Goal: Check status: Verify the current state of an ongoing process or item

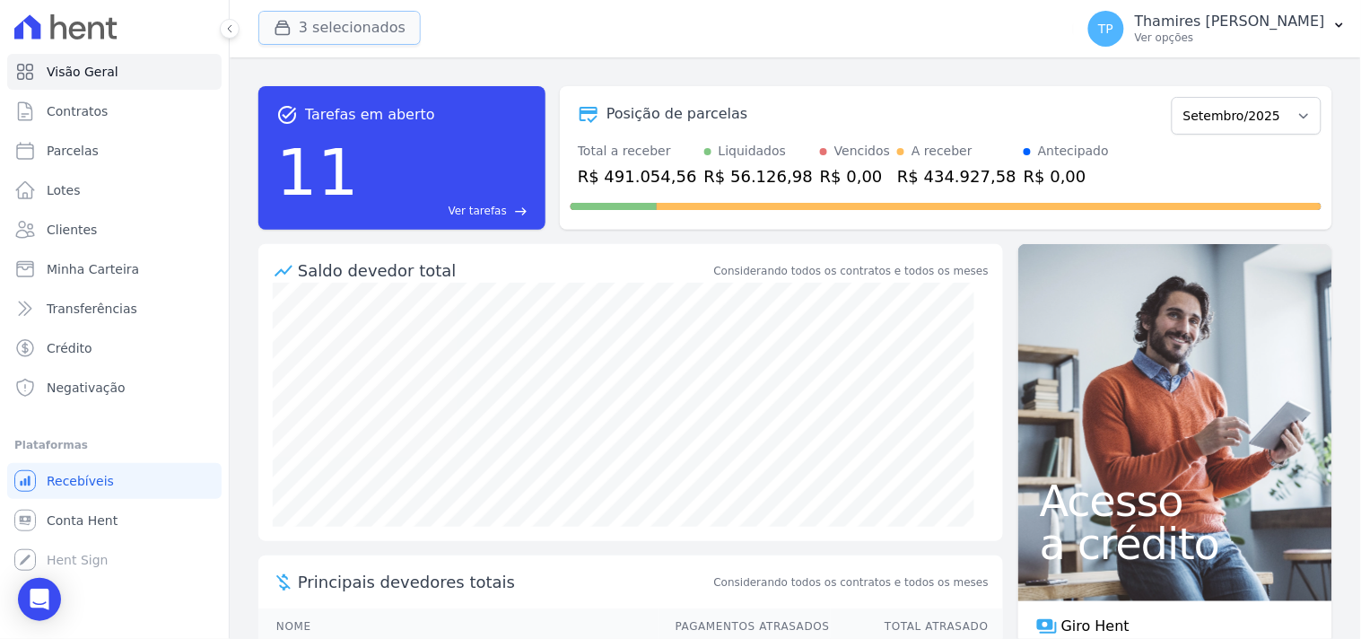
click at [351, 18] on button "3 selecionados" at bounding box center [339, 28] width 162 height 34
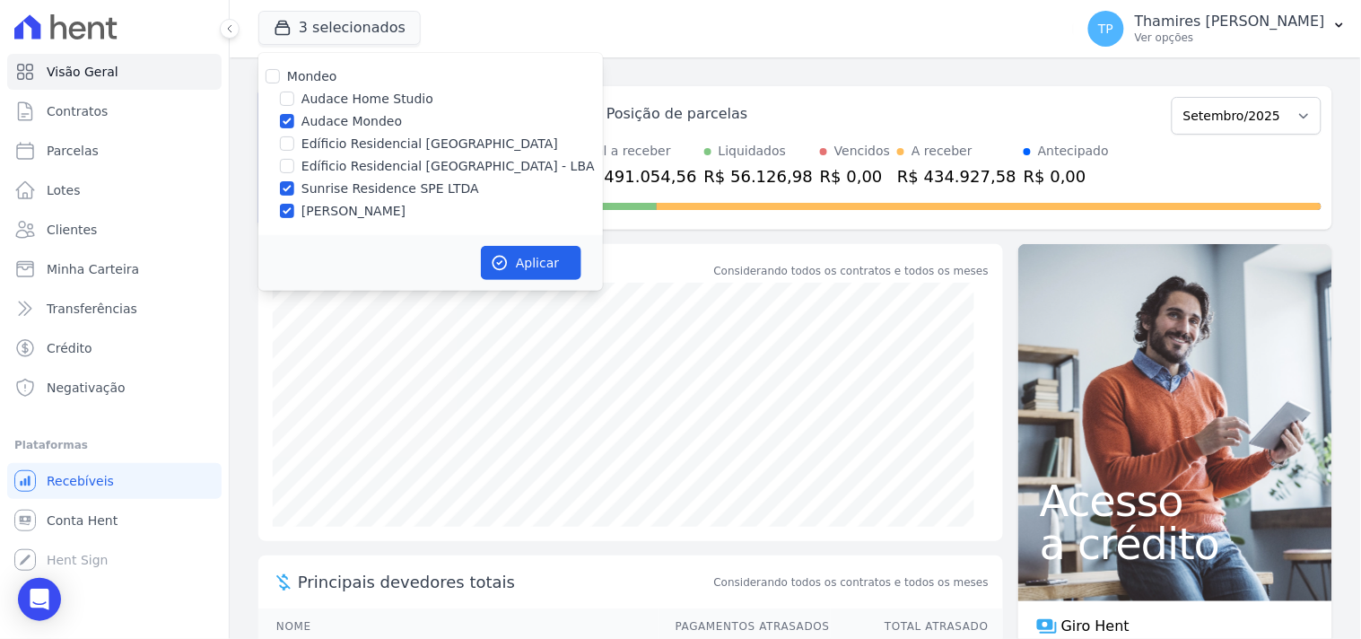
click at [329, 117] on label "Audace Mondeo" at bounding box center [351, 121] width 100 height 19
click at [294, 117] on input "Audace Mondeo" at bounding box center [287, 121] width 14 height 14
checkbox input "false"
click at [352, 198] on div "Mondeo Audace Home Studio Audace Mondeo Edíficio Residencial [GEOGRAPHIC_DATA] …" at bounding box center [430, 144] width 344 height 182
click at [357, 212] on label "[PERSON_NAME]" at bounding box center [353, 211] width 104 height 19
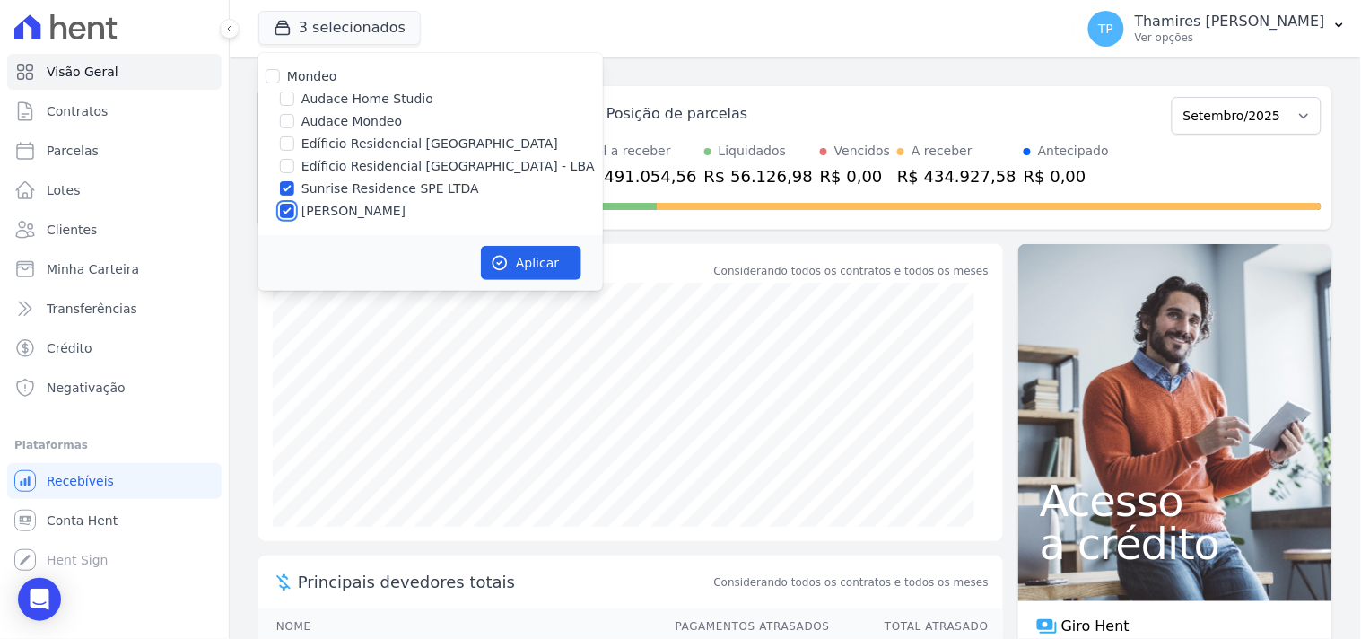
click at [294, 212] on input "[PERSON_NAME]" at bounding box center [287, 211] width 14 height 14
checkbox input "false"
drag, startPoint x: 531, startPoint y: 271, endPoint x: 290, endPoint y: 246, distance: 242.6
click at [533, 271] on button "Aplicar" at bounding box center [531, 263] width 100 height 34
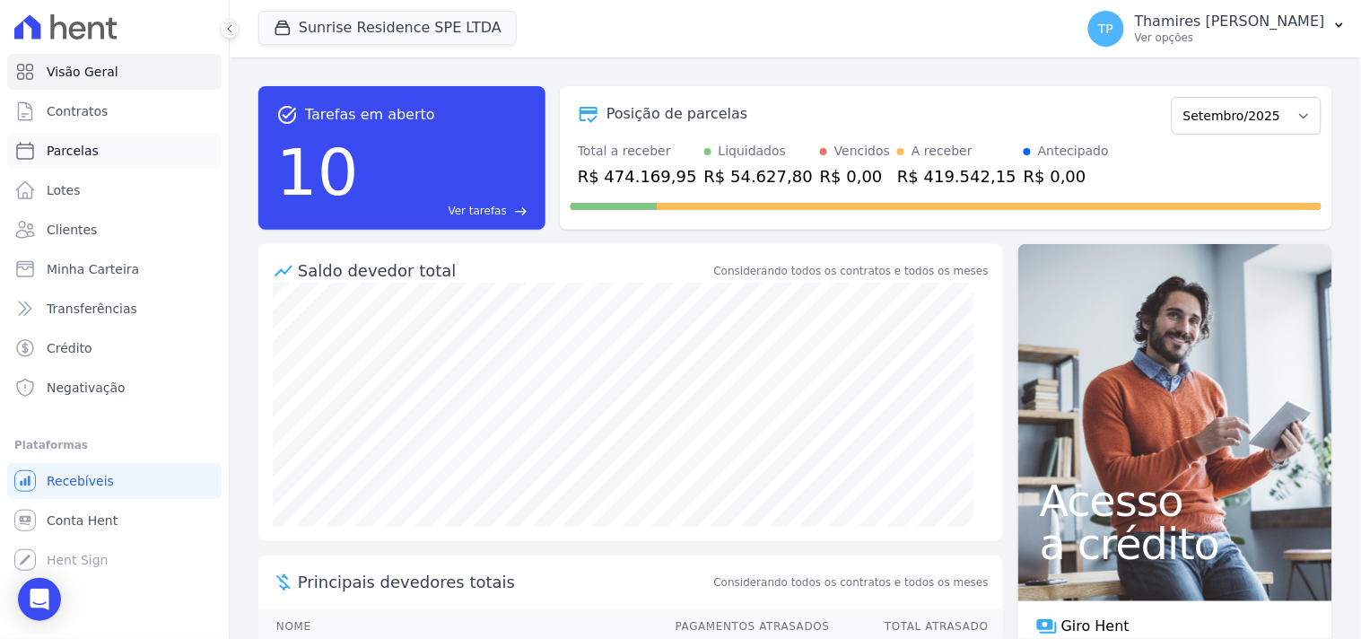
click at [149, 157] on link "Parcelas" at bounding box center [114, 151] width 214 height 36
select select
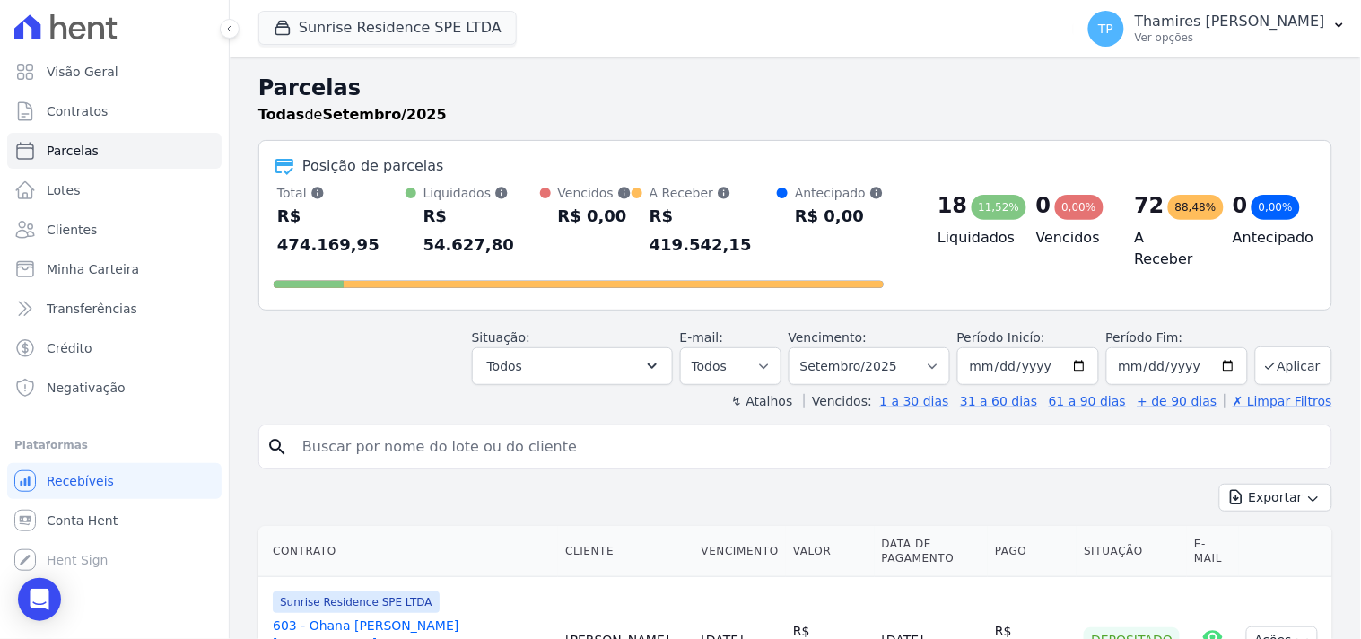
click at [355, 429] on input "search" at bounding box center [808, 447] width 1032 height 36
type input "711"
select select
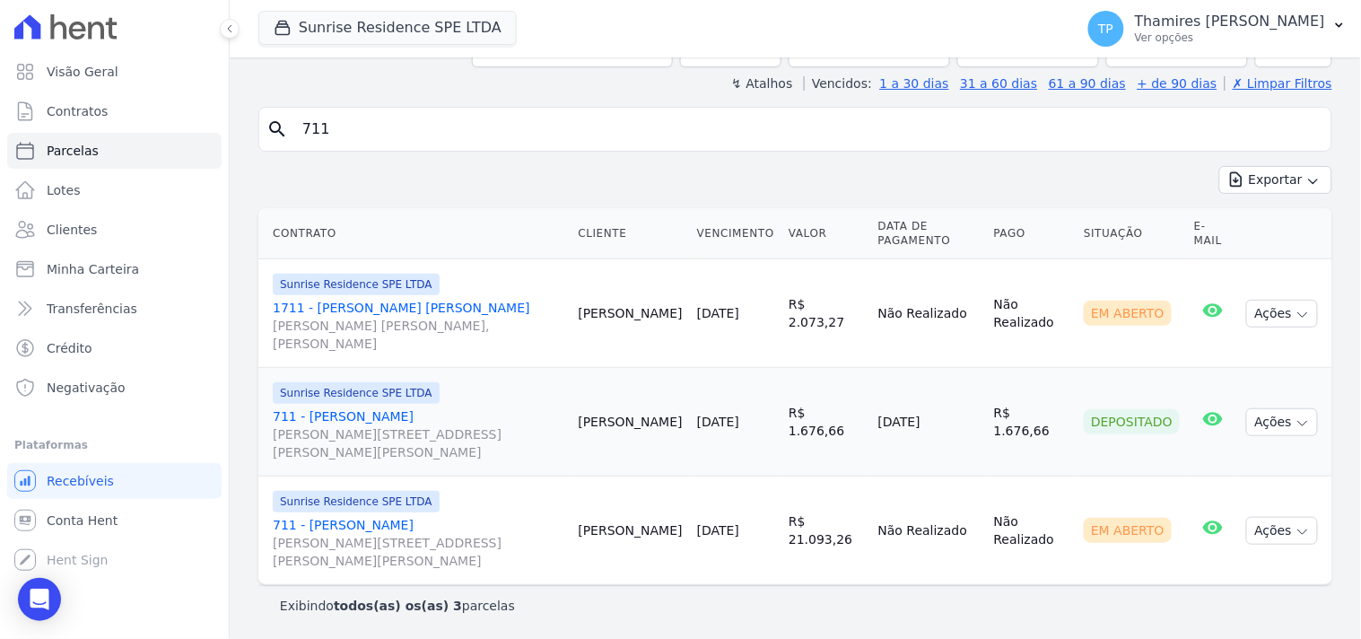
scroll to position [137, 0]
click at [400, 524] on link "711 - [PERSON_NAME] [PERSON_NAME][STREET_ADDRESS][PERSON_NAME][PERSON_NAME]" at bounding box center [418, 542] width 291 height 54
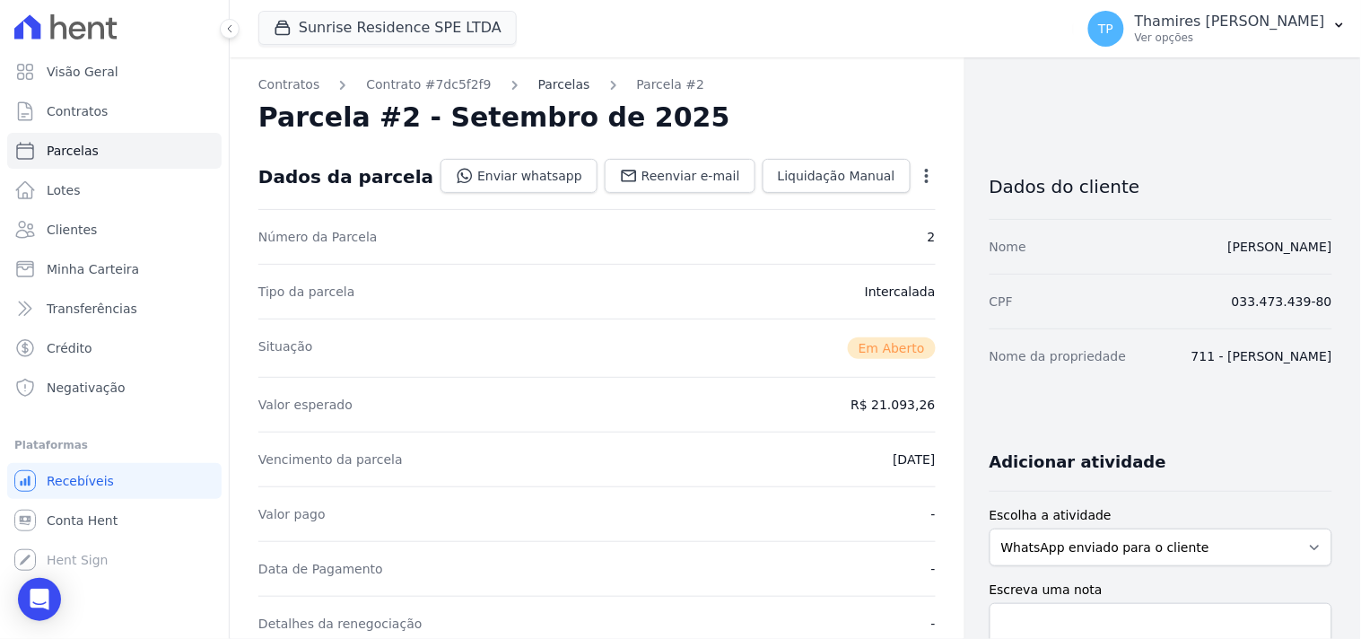
click at [544, 90] on link "Parcelas" at bounding box center [564, 84] width 52 height 19
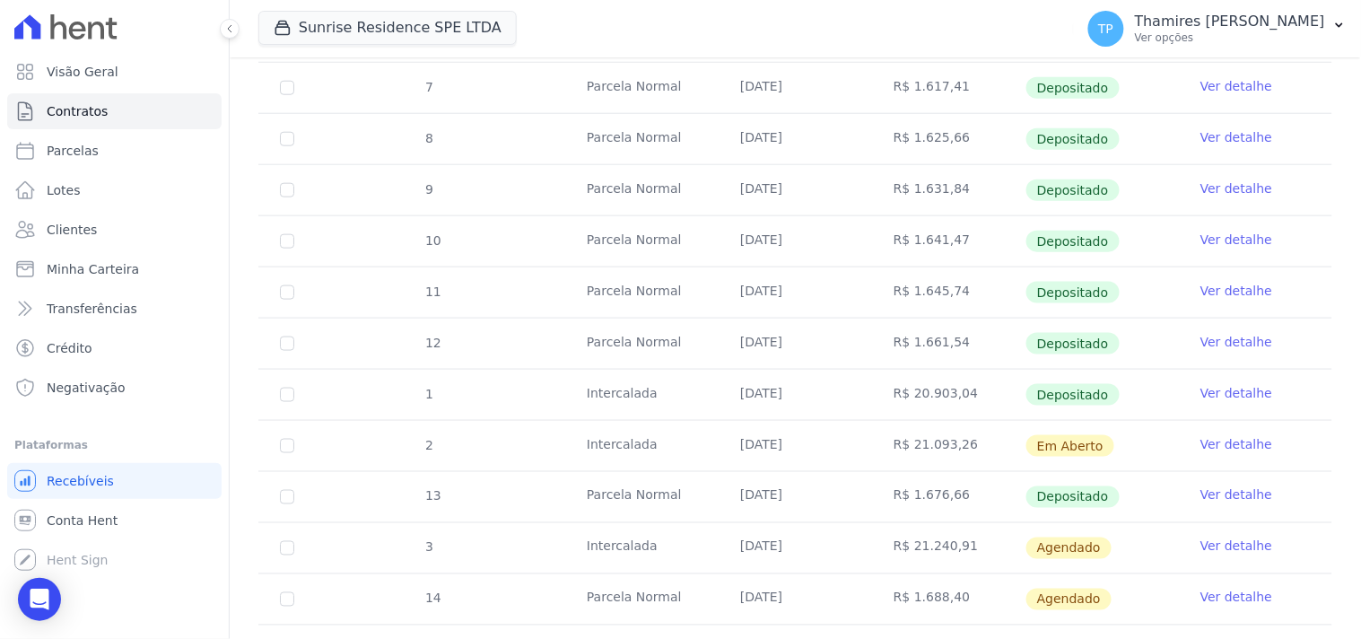
scroll to position [597, 0]
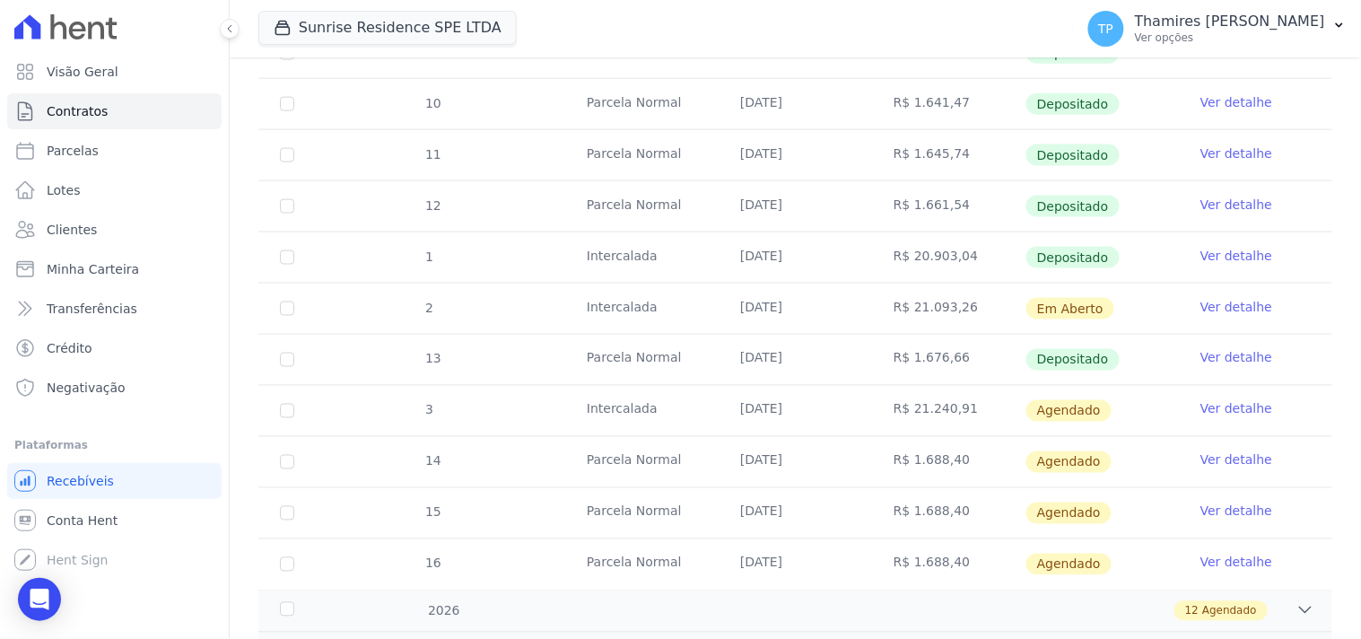
drag, startPoint x: 879, startPoint y: 309, endPoint x: 948, endPoint y: 310, distance: 69.1
click at [948, 310] on td "R$ 21.093,26" at bounding box center [948, 308] width 153 height 50
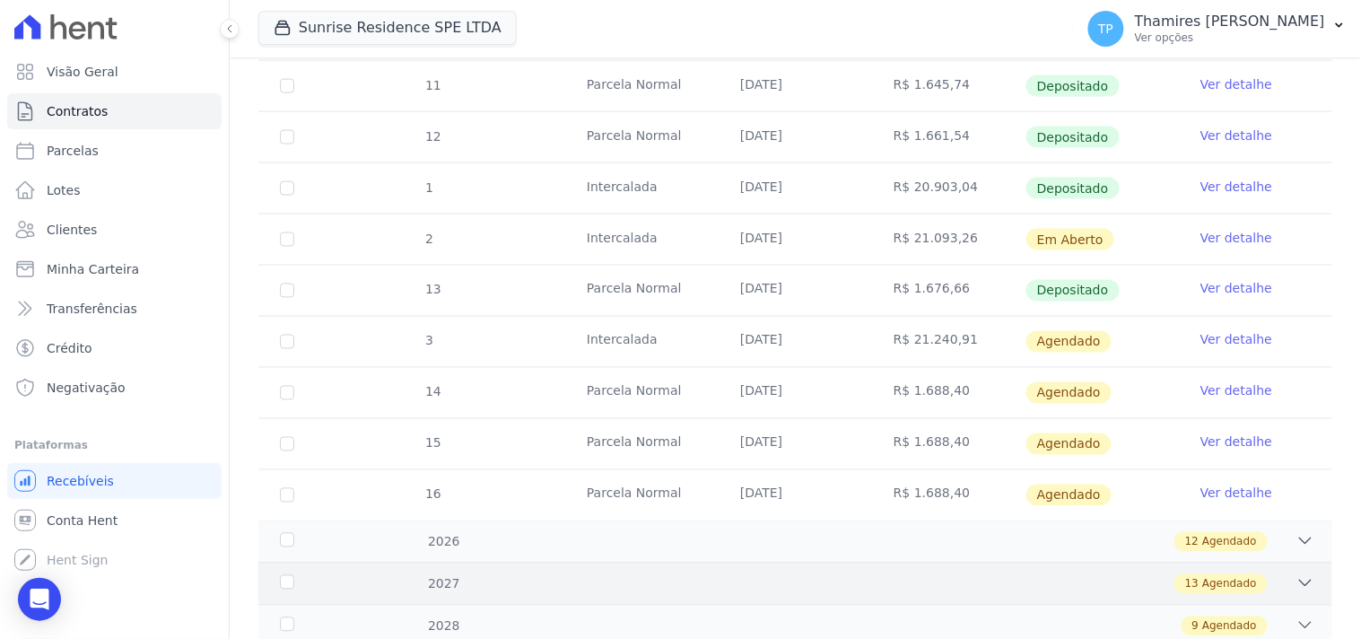
scroll to position [697, 0]
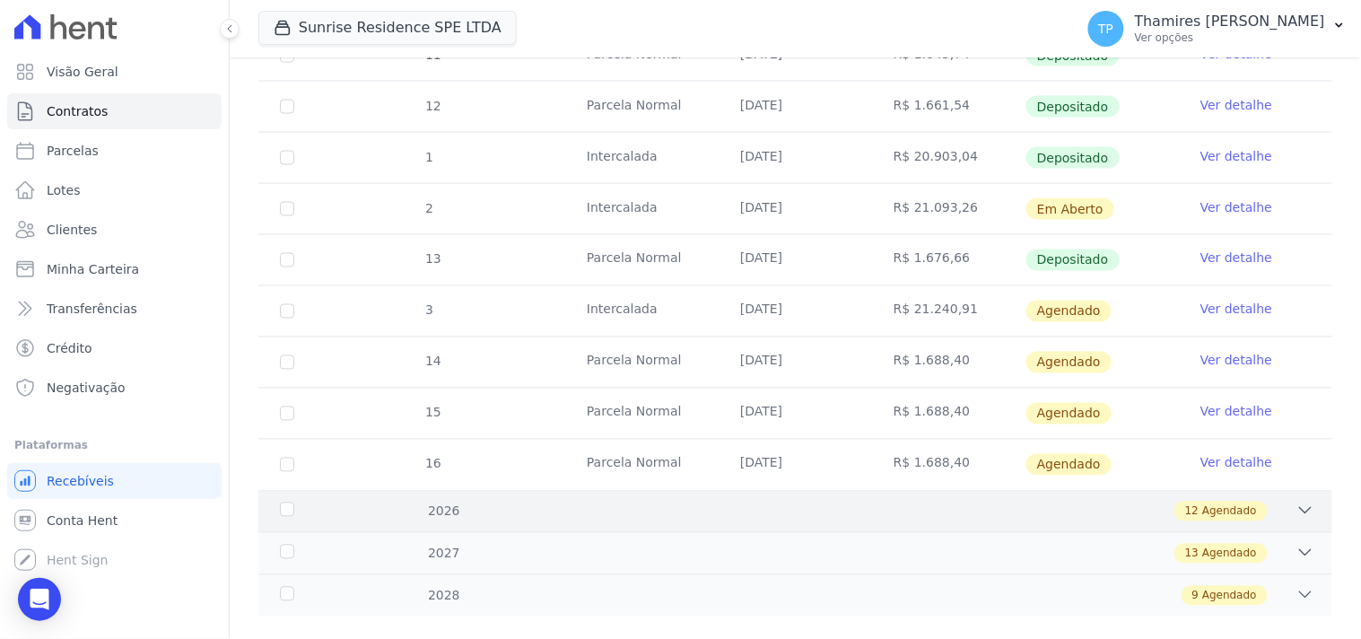
click at [841, 517] on div "12 Agendado" at bounding box center [847, 511] width 933 height 20
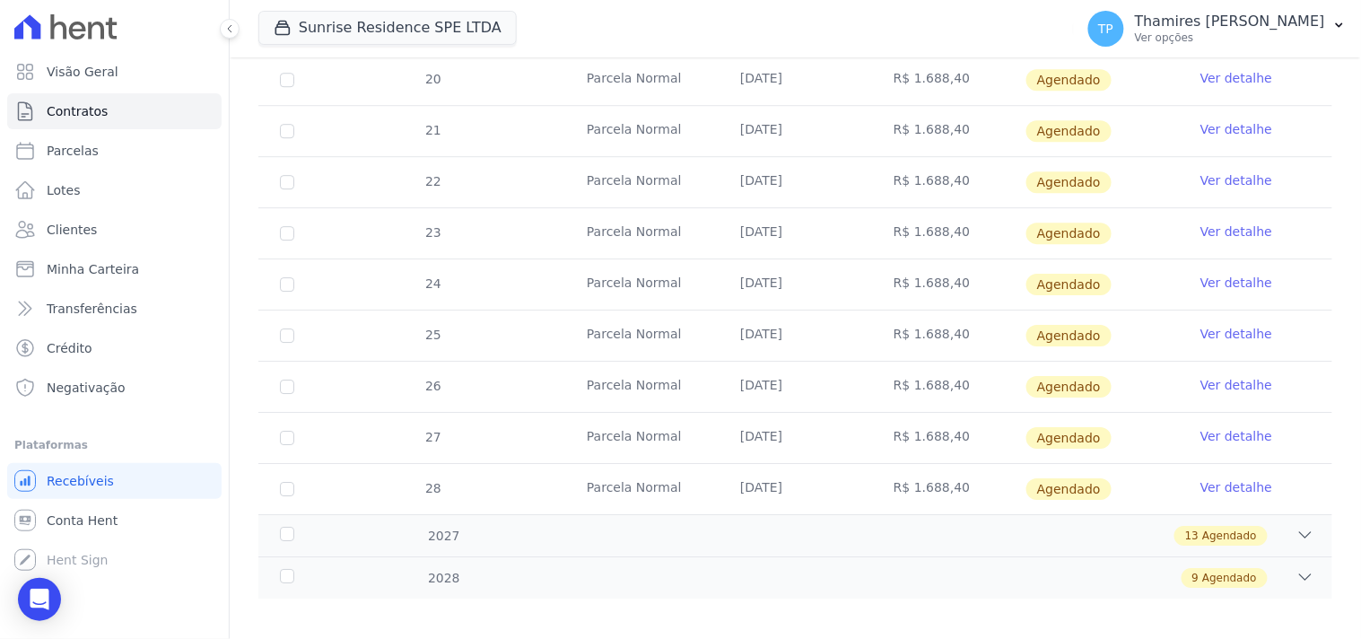
scroll to position [1343, 0]
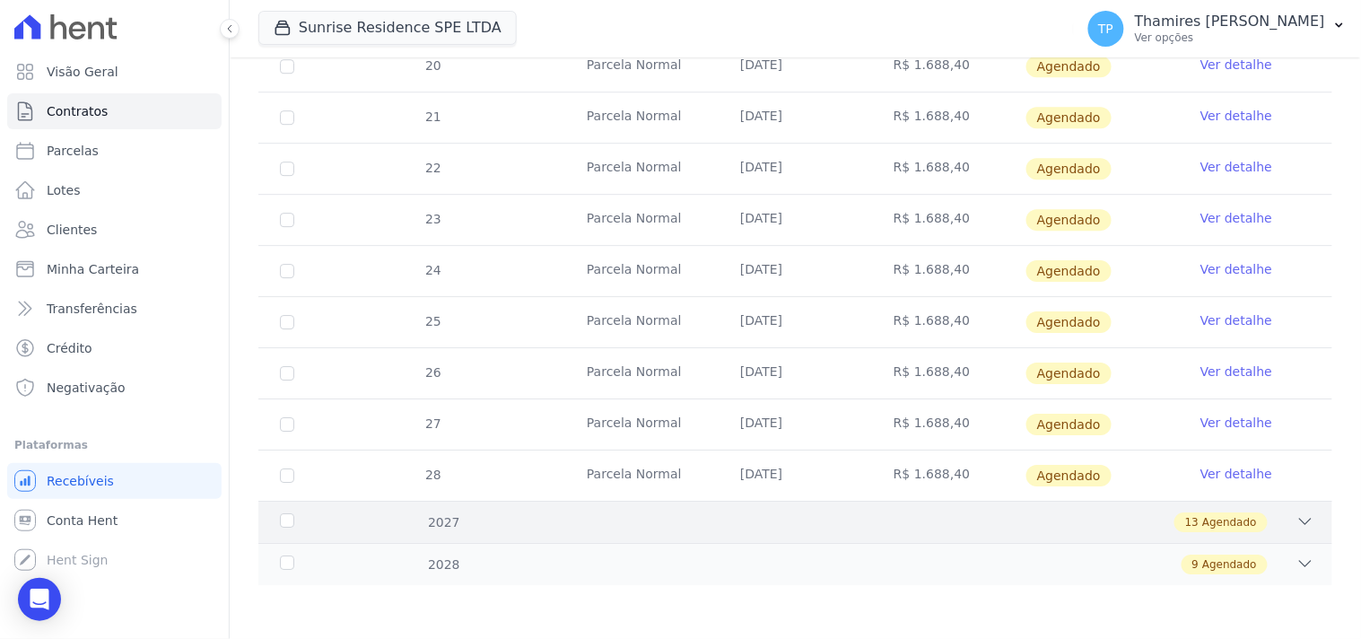
click at [674, 526] on div "13 Agendado" at bounding box center [847, 522] width 933 height 20
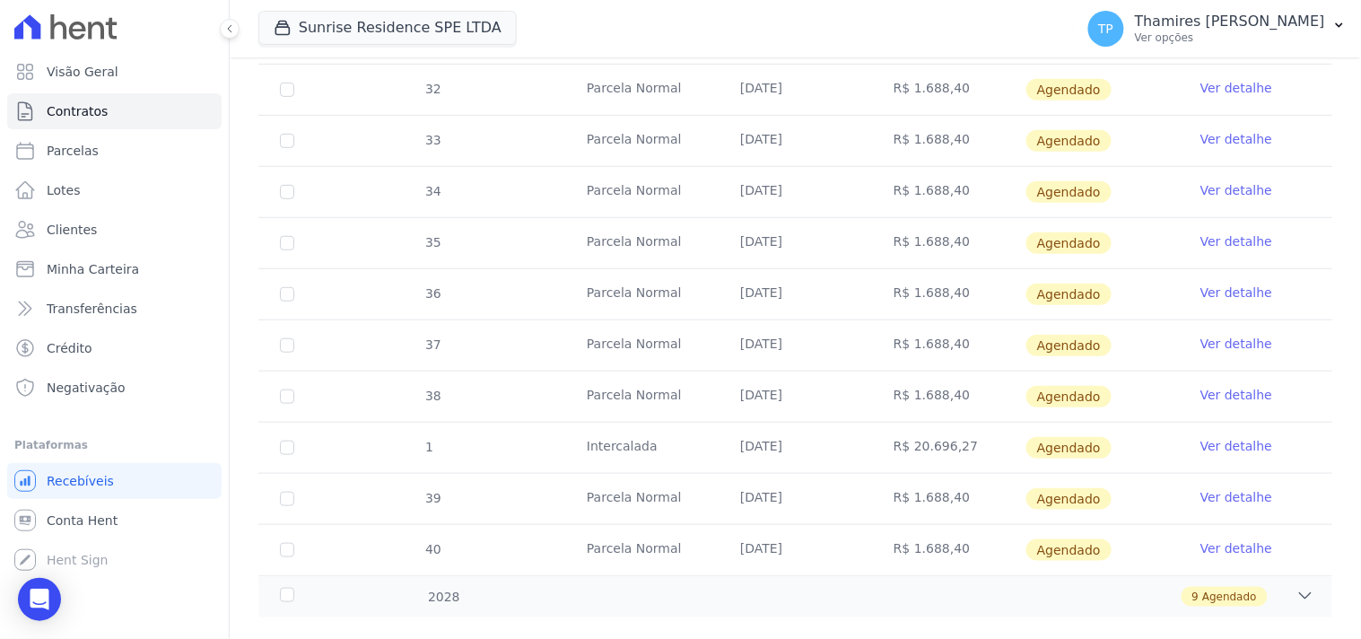
scroll to position [2009, 0]
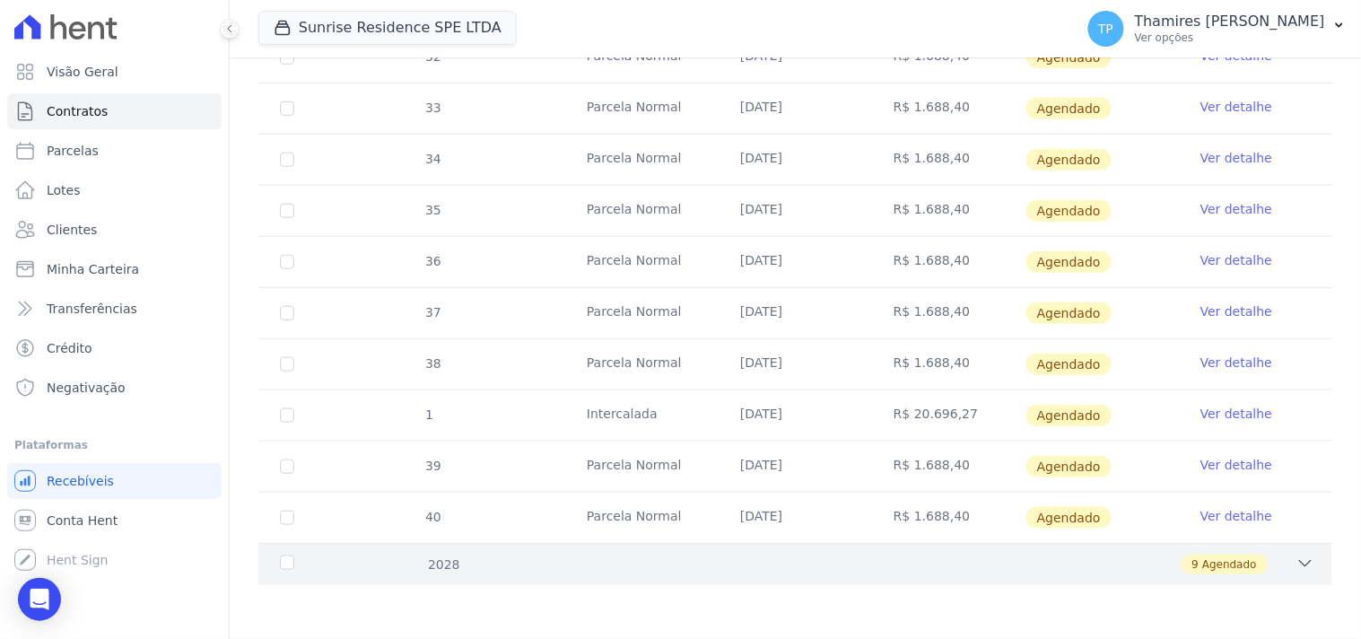
click at [649, 575] on div "2028 9 Agendado" at bounding box center [795, 564] width 1074 height 42
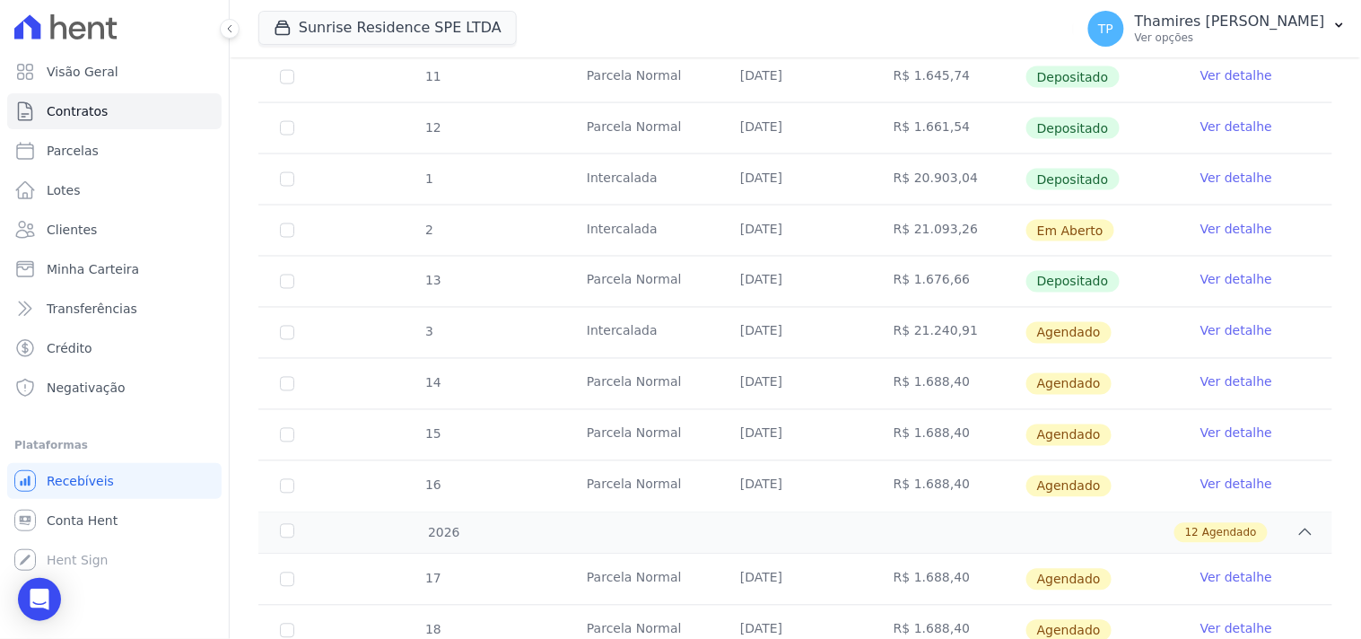
scroll to position [576, 0]
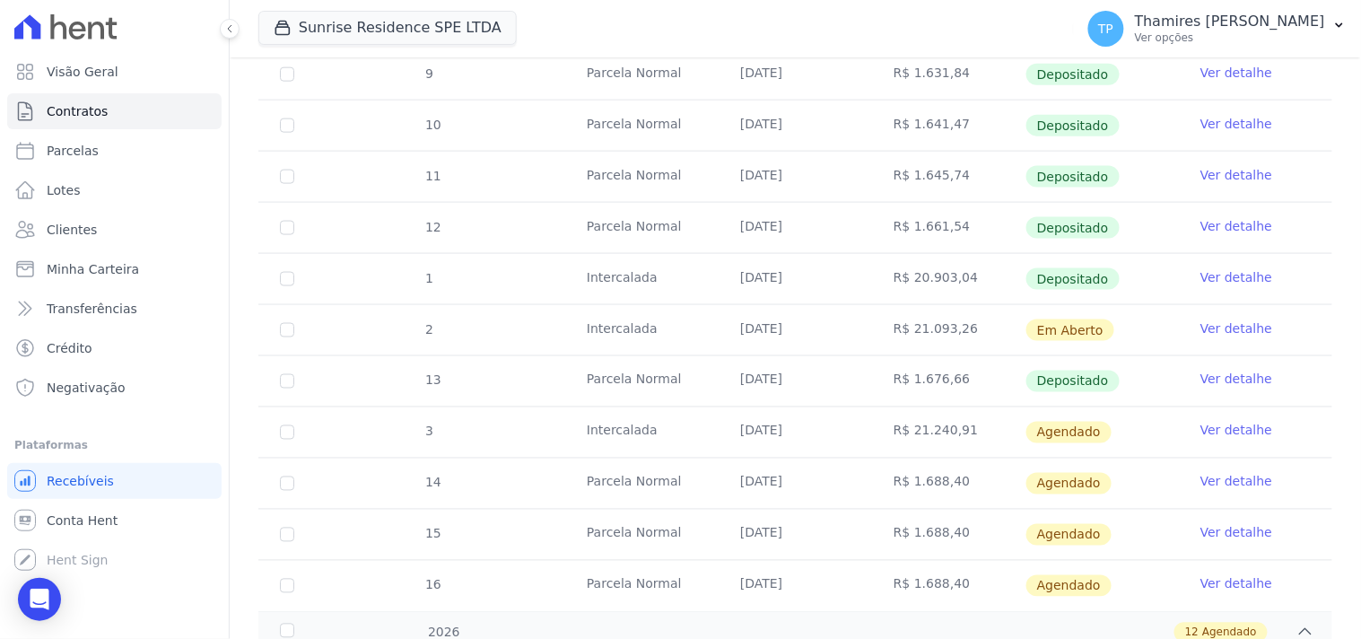
drag, startPoint x: 723, startPoint y: 328, endPoint x: 804, endPoint y: 327, distance: 80.8
click at [804, 327] on td "[DATE]" at bounding box center [794, 330] width 153 height 50
drag, startPoint x: 734, startPoint y: 427, endPoint x: 819, endPoint y: 428, distance: 85.2
click at [819, 428] on td "[DATE]" at bounding box center [794, 432] width 153 height 50
click at [861, 446] on td "[DATE]" at bounding box center [794, 432] width 153 height 50
